Goal: Transaction & Acquisition: Obtain resource

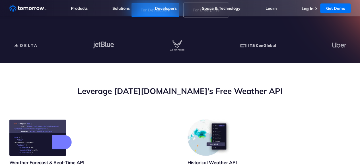
click at [237, 155] on button "Allow all" at bounding box center [180, 159] width 114 height 15
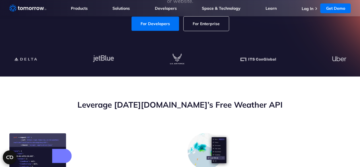
scroll to position [114, 0]
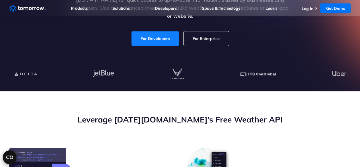
click at [161, 37] on link "For Developers" at bounding box center [156, 38] width 48 height 14
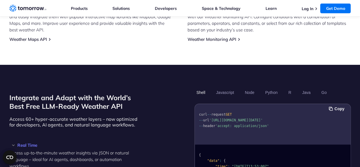
scroll to position [427, 0]
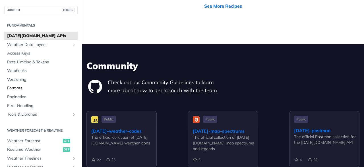
scroll to position [1709, 0]
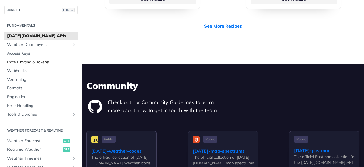
click at [22, 64] on span "Rate Limiting & Tokens" at bounding box center [41, 62] width 69 height 6
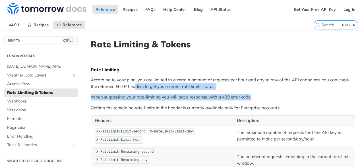
drag, startPoint x: 136, startPoint y: 84, endPoint x: 364, endPoint y: 96, distance: 229.0
click at [364, 96] on div "Jump to Content Reference Recipes FAQs Help Center Blog API Status Recipes Refe…" at bounding box center [182, 83] width 364 height 167
click at [318, 11] on link "Get Your Free API Key" at bounding box center [315, 9] width 48 height 9
click at [305, 13] on link "Get Your Free API Key" at bounding box center [315, 9] width 48 height 9
click at [32, 67] on span "[DATE][DOMAIN_NAME] APIs" at bounding box center [41, 67] width 69 height 6
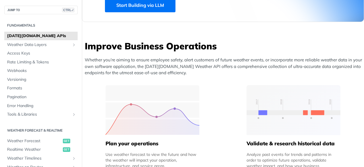
scroll to position [142, 0]
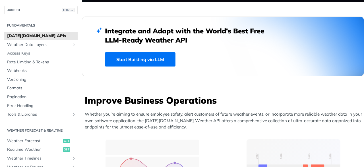
click at [144, 64] on link "Start Building via LLM" at bounding box center [140, 59] width 71 height 14
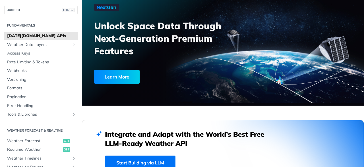
scroll to position [0, 0]
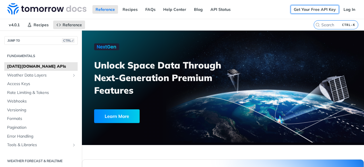
click at [314, 7] on link "Get Your Free API Key" at bounding box center [315, 9] width 48 height 9
